Goal: Understand process/instructions

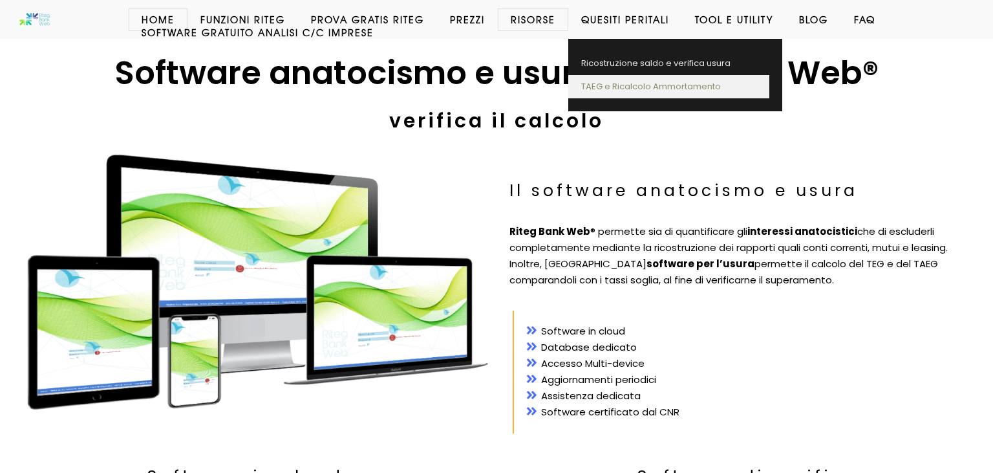
click at [637, 87] on link "TAEG e Ricalcolo Ammortamento" at bounding box center [668, 86] width 201 height 23
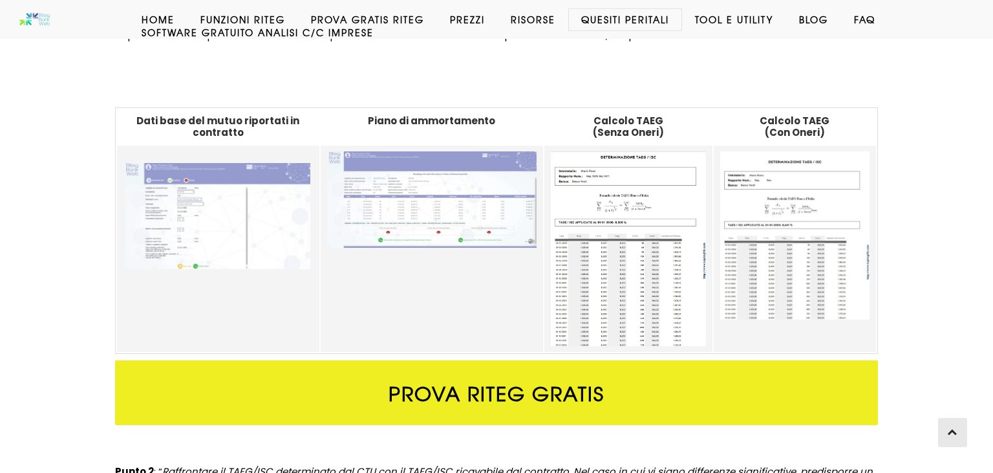
scroll to position [512, 0]
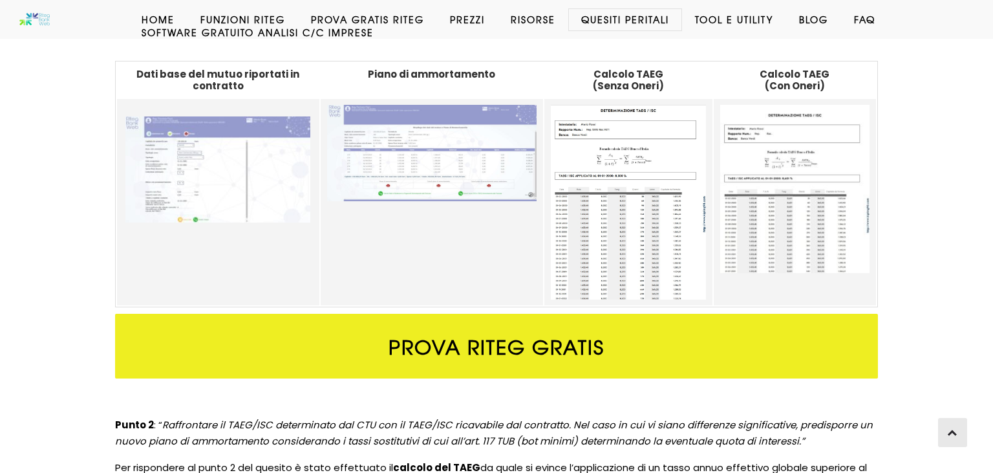
click at [250, 162] on img at bounding box center [217, 169] width 185 height 106
click at [442, 142] on img at bounding box center [431, 153] width 209 height 97
click at [640, 144] on img at bounding box center [628, 202] width 155 height 195
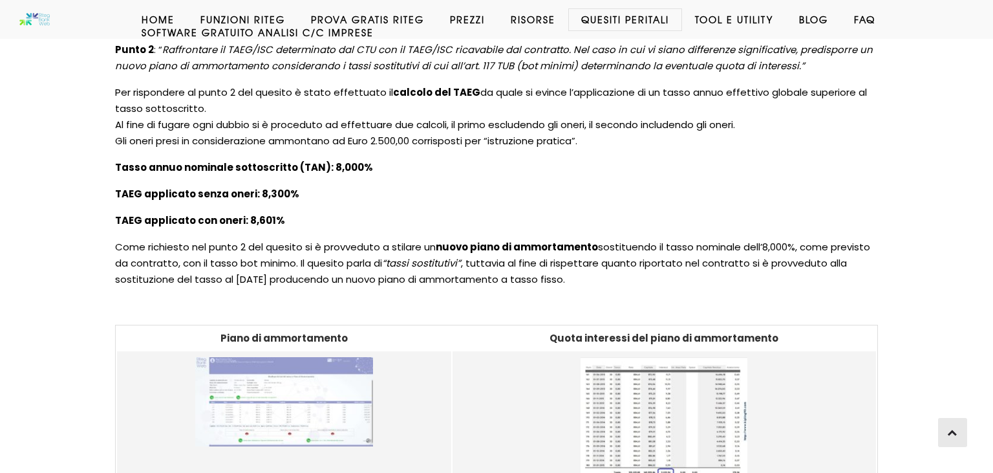
scroll to position [853, 0]
